Goal: Task Accomplishment & Management: Complete application form

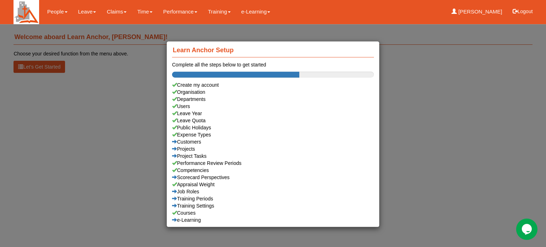
click at [85, 10] on div "Learn Anchor Setup Complete all the steps below to get started Create my accoun…" at bounding box center [273, 123] width 546 height 247
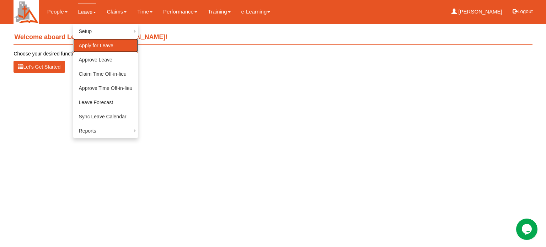
click at [88, 46] on link "Apply for Leave" at bounding box center [105, 45] width 65 height 14
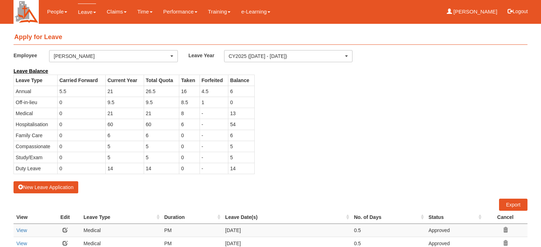
select select "50"
click at [44, 186] on button "New Leave Application" at bounding box center [46, 187] width 65 height 12
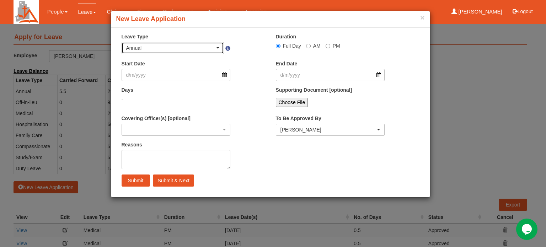
click at [218, 47] on span "button" at bounding box center [218, 47] width 3 height 1
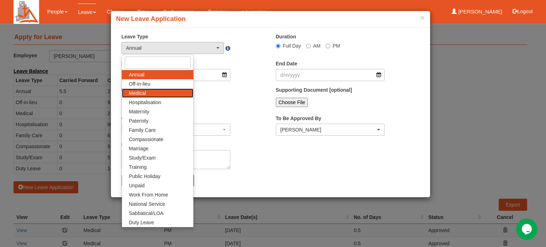
click at [144, 94] on span "Medical" at bounding box center [137, 93] width 17 height 7
select select "4"
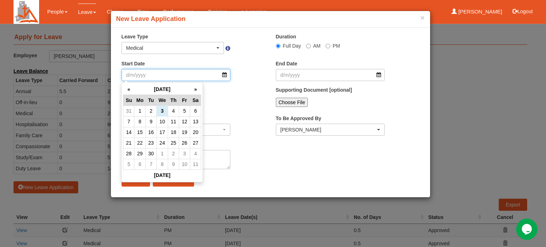
click at [225, 74] on input "Start Date" at bounding box center [176, 75] width 109 height 12
click at [159, 110] on td "3" at bounding box center [161, 111] width 11 height 11
type input "3/9/2025"
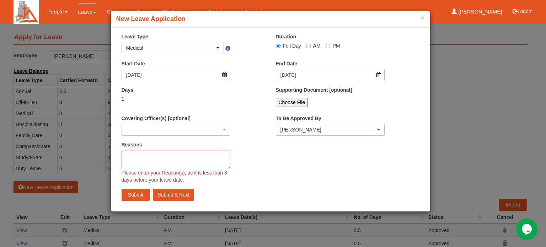
select select
click at [310, 45] on input "AM" at bounding box center [308, 46] width 5 height 5
radio input "true"
click at [156, 154] on textarea "Reasons" at bounding box center [176, 159] width 109 height 19
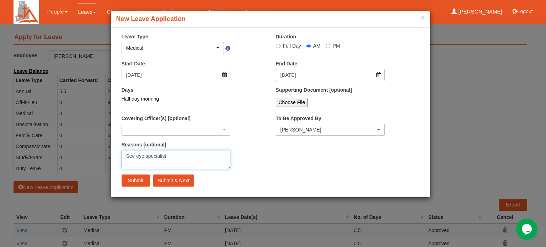
type textarea "See eye specialist"
click at [284, 101] on input "Choose File" at bounding box center [292, 102] width 32 height 9
type input "C:\fakepath\250903 Cornerstone Timesheet.pdf"
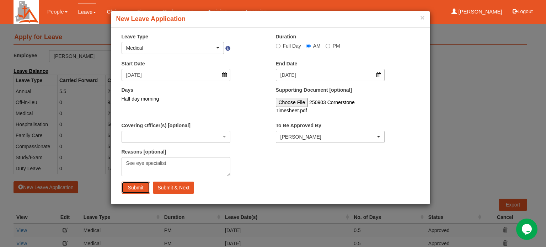
click at [134, 182] on input "Submit" at bounding box center [136, 188] width 28 height 12
select select "1"
radio input "true"
select select
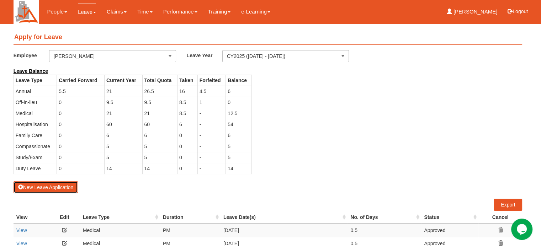
select select "50"
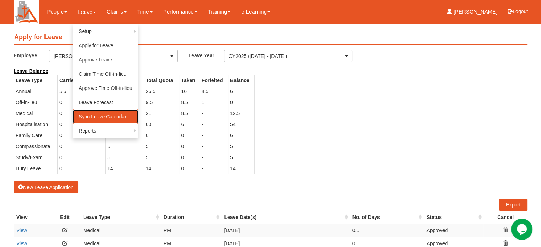
click at [91, 117] on link "Sync Leave Calendar" at bounding box center [105, 117] width 65 height 14
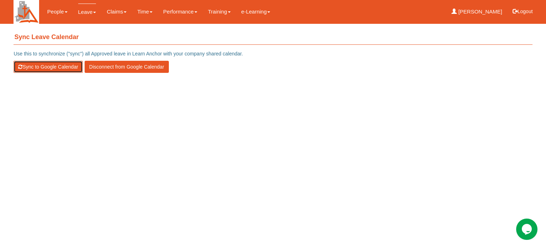
click at [45, 66] on button "Sync to Google Calendar" at bounding box center [48, 67] width 69 height 12
click at [29, 66] on button "Sync to Google Calendar" at bounding box center [48, 67] width 69 height 12
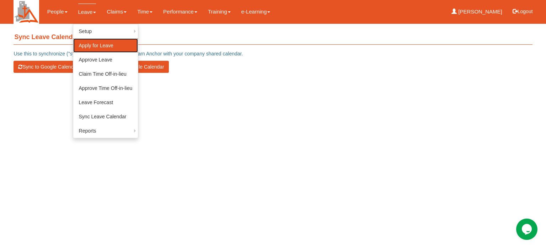
click at [89, 47] on link "Apply for Leave" at bounding box center [105, 45] width 65 height 14
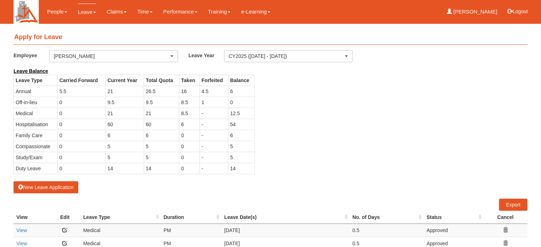
select select "50"
click at [51, 187] on button "New Leave Application" at bounding box center [46, 187] width 65 height 12
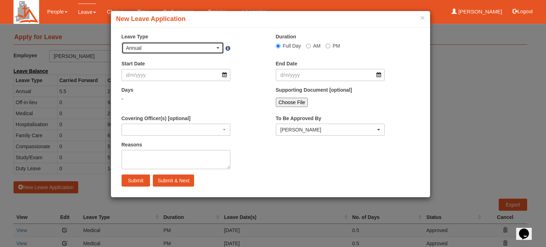
click at [220, 47] on div "Annual" at bounding box center [173, 47] width 102 height 11
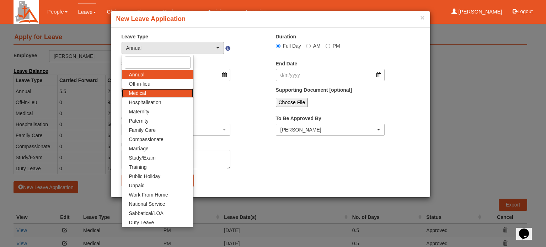
click at [149, 94] on link "Medical" at bounding box center [157, 93] width 71 height 9
select select "4"
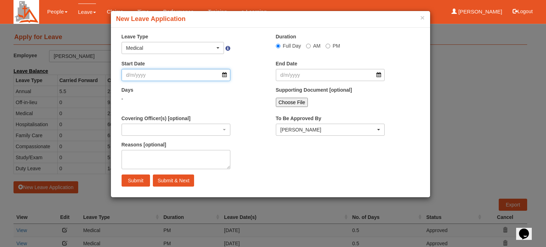
click at [226, 75] on input "Start Date" at bounding box center [176, 75] width 109 height 12
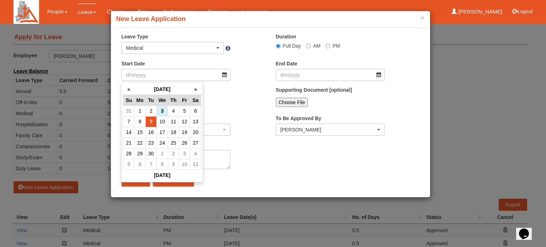
click at [152, 123] on td "9" at bounding box center [150, 121] width 11 height 11
type input "9/9/2025"
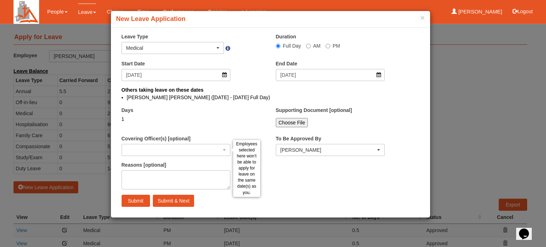
select select
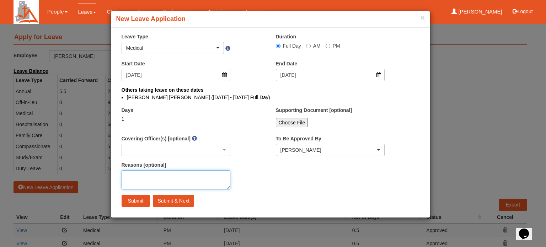
click at [162, 175] on textarea "Reasons [optional]" at bounding box center [176, 179] width 109 height 19
type textarea "Follow-up appointment with eye specialist."
click at [309, 46] on input "AM" at bounding box center [308, 46] width 5 height 5
radio input "true"
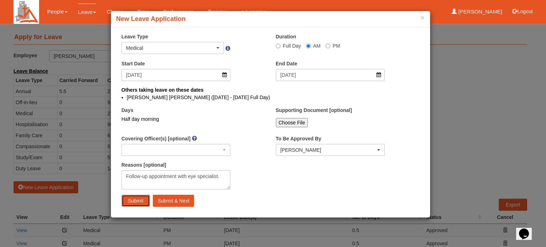
click at [129, 199] on input "Submit" at bounding box center [136, 201] width 28 height 12
select select "1"
radio input "true"
select select
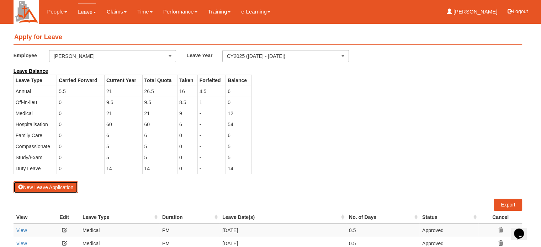
select select "50"
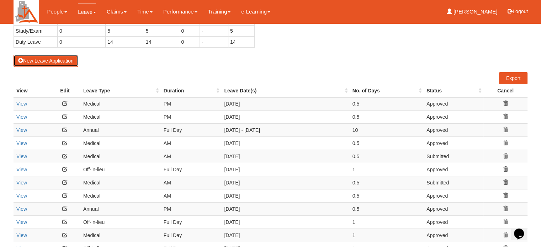
scroll to position [142, 0]
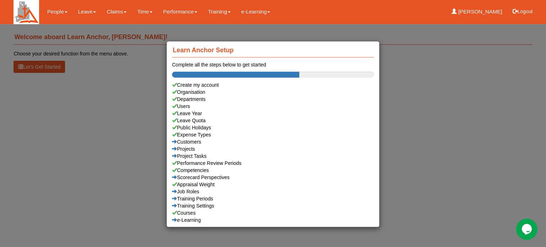
click at [80, 12] on div "Learn Anchor Setup Complete all the steps below to get started Create my accoun…" at bounding box center [273, 123] width 546 height 247
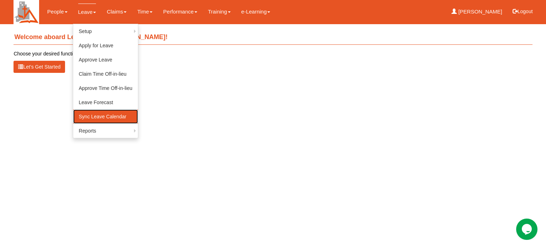
click at [83, 115] on link "Sync Leave Calendar" at bounding box center [105, 117] width 65 height 14
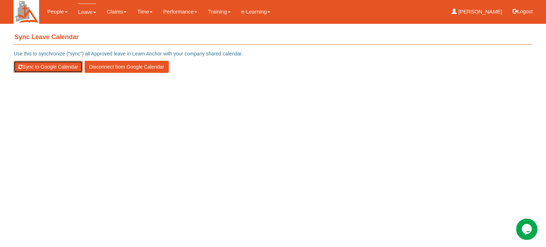
click at [41, 65] on button "Sync to Google Calendar" at bounding box center [48, 67] width 69 height 12
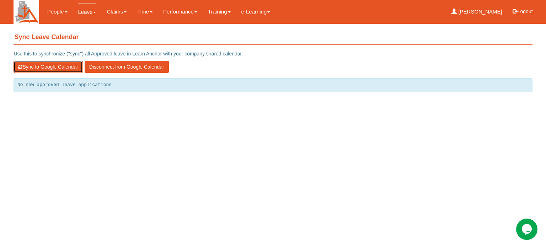
click at [42, 65] on button "Sync to Google Calendar" at bounding box center [48, 67] width 69 height 12
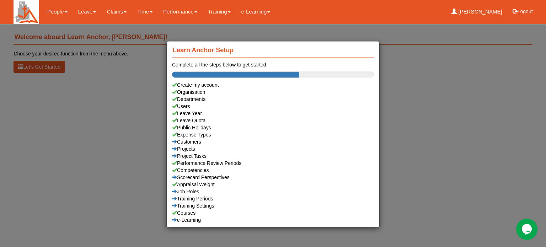
click at [80, 11] on div "Learn Anchor Setup Complete all the steps below to get started Create my accoun…" at bounding box center [273, 123] width 546 height 247
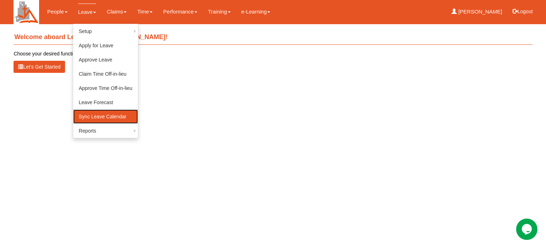
click at [87, 116] on link "Sync Leave Calendar" at bounding box center [105, 117] width 65 height 14
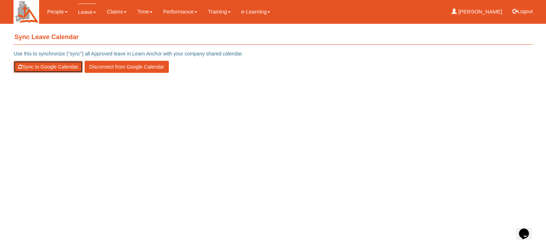
click at [35, 69] on button "Sync to Google Calendar" at bounding box center [48, 67] width 69 height 12
